Goal: Book appointment/travel/reservation

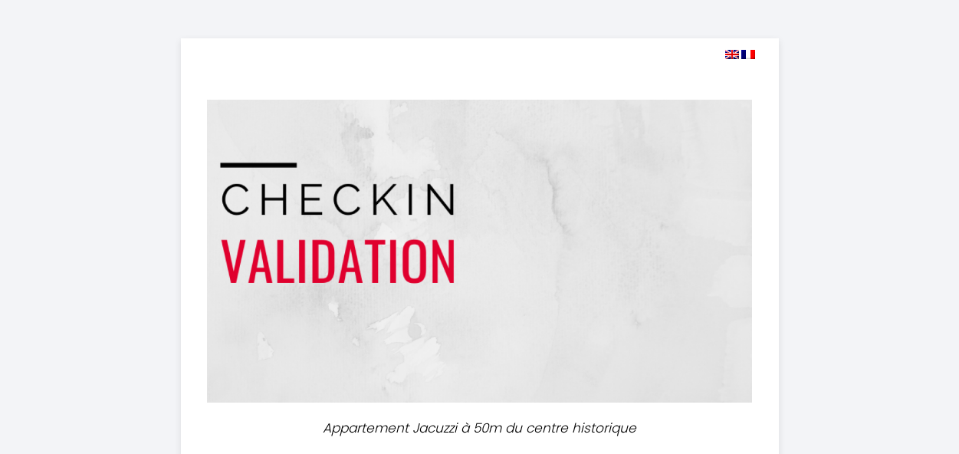
select select "16:30"
select select "10:00"
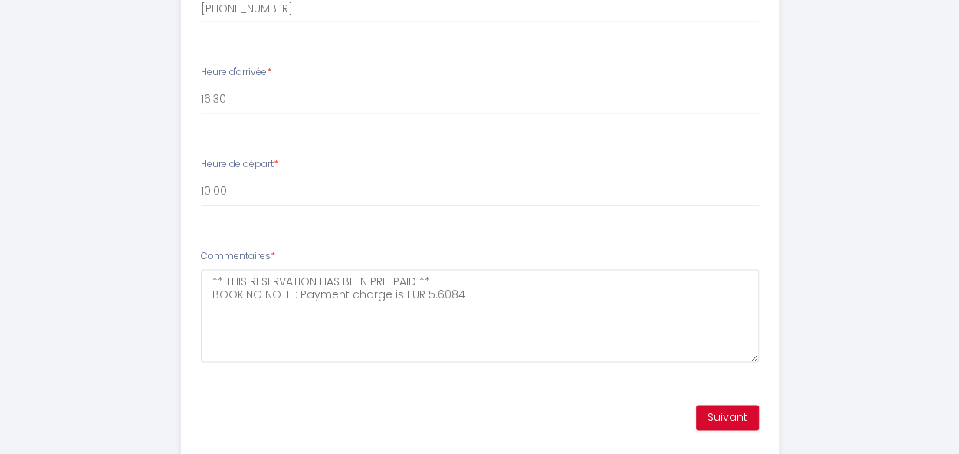
scroll to position [856, 0]
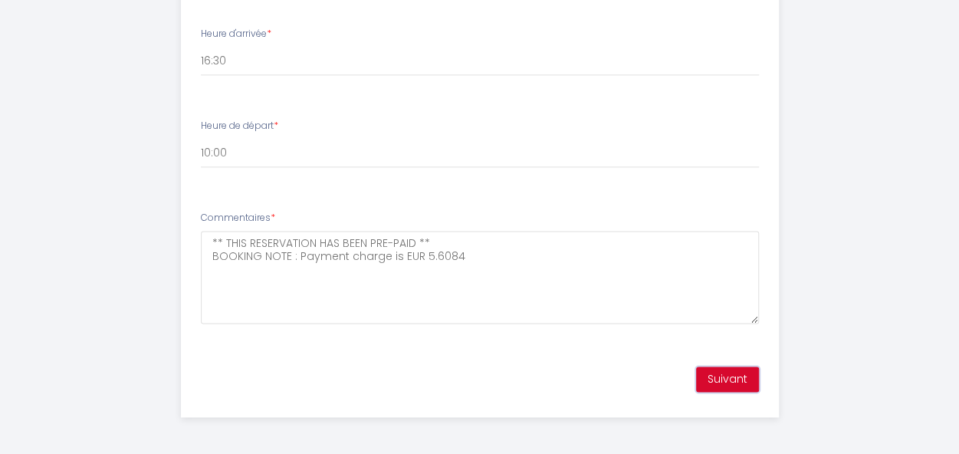
click at [733, 376] on button "Suivant" at bounding box center [727, 379] width 63 height 26
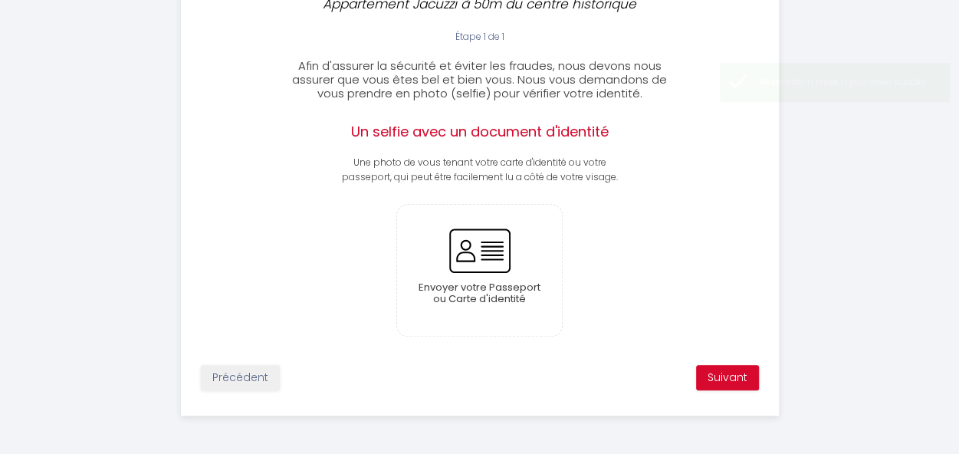
scroll to position [422, 0]
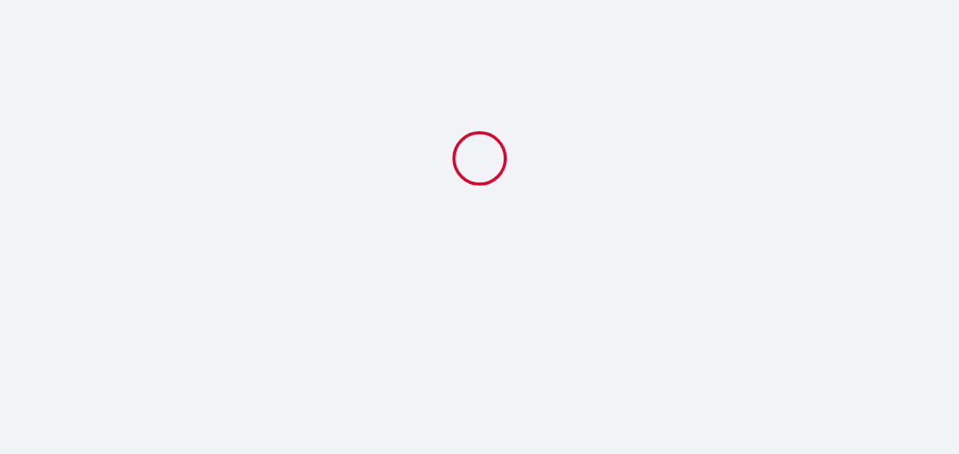
select select "16:30"
select select "10:00"
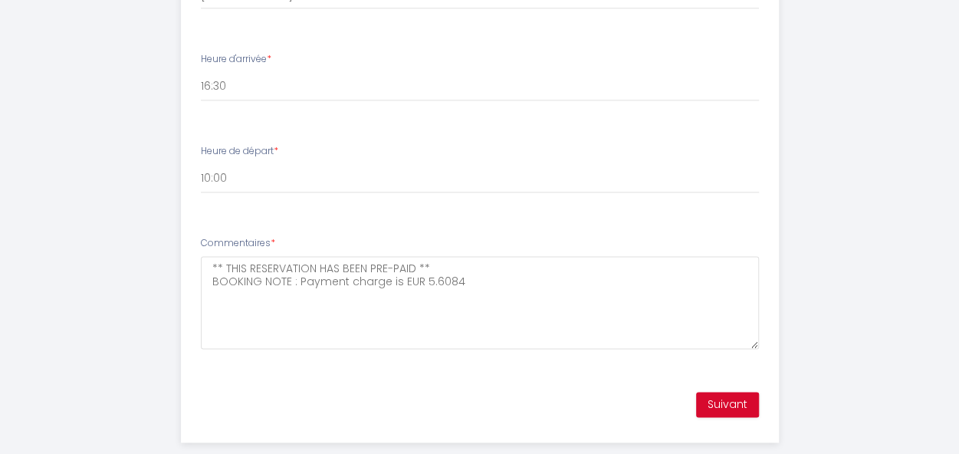
scroll to position [843, 0]
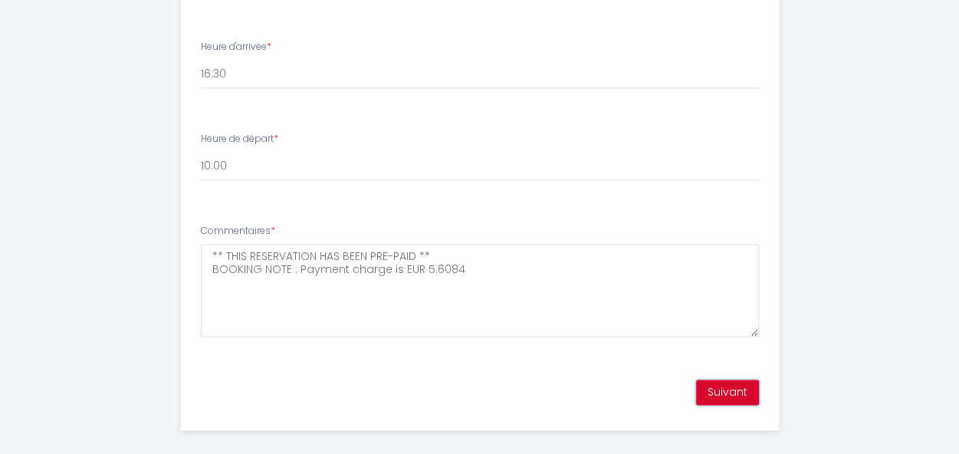
click at [748, 388] on button "Suivant" at bounding box center [727, 392] width 63 height 26
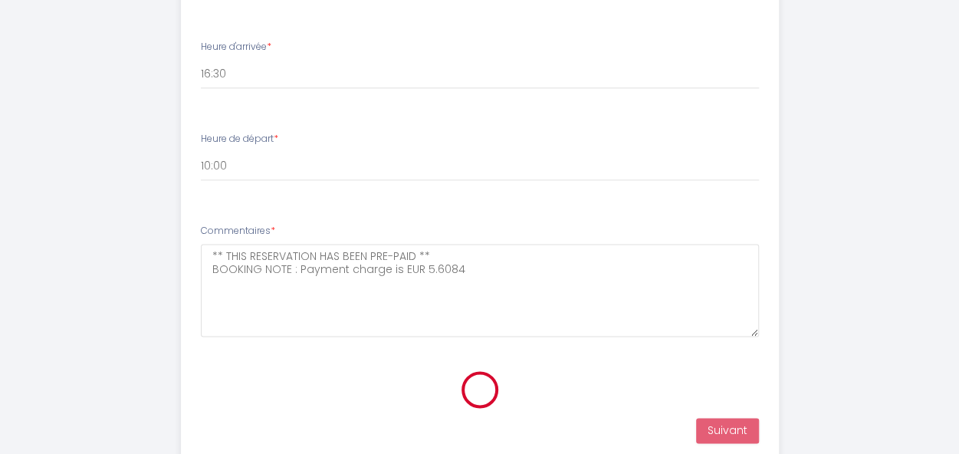
scroll to position [409, 0]
